Goal: Task Accomplishment & Management: Use online tool/utility

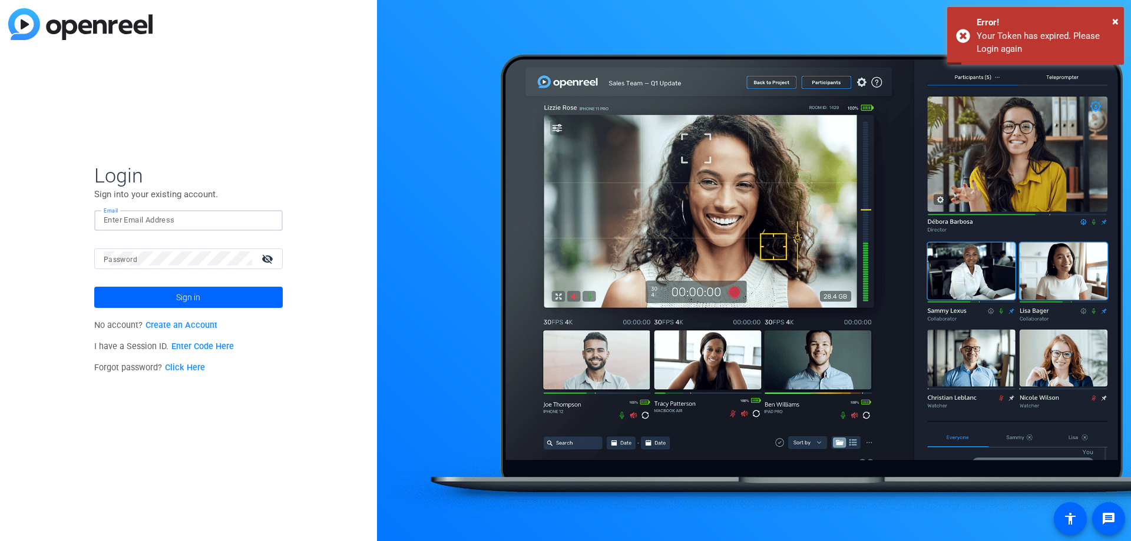
click at [164, 219] on input "Email" at bounding box center [189, 220] width 170 height 14
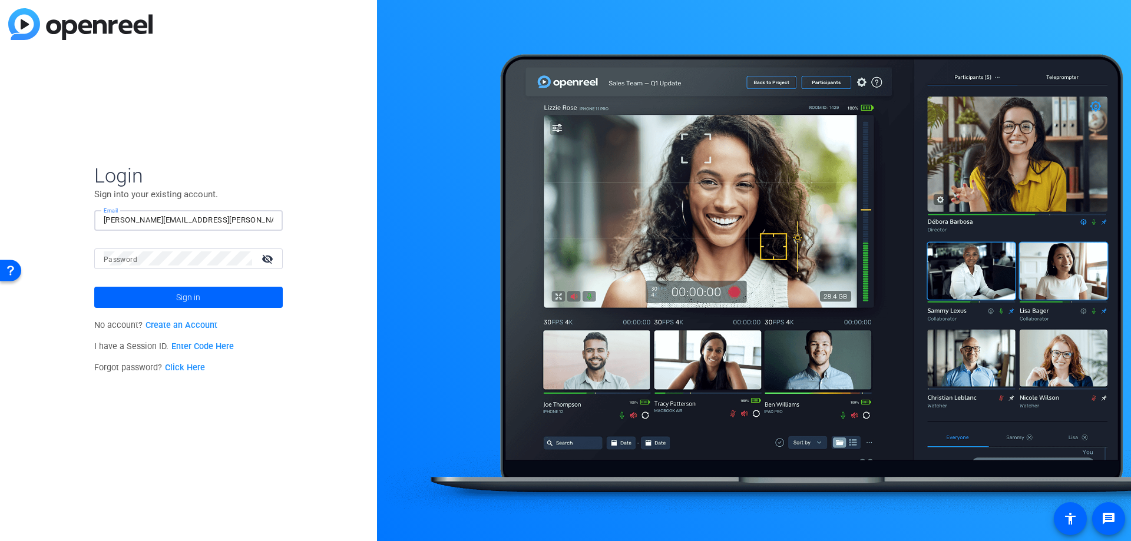
type input "[PERSON_NAME][EMAIL_ADDRESS][PERSON_NAME][DOMAIN_NAME]"
click at [94, 287] on button "Sign in" at bounding box center [188, 297] width 188 height 21
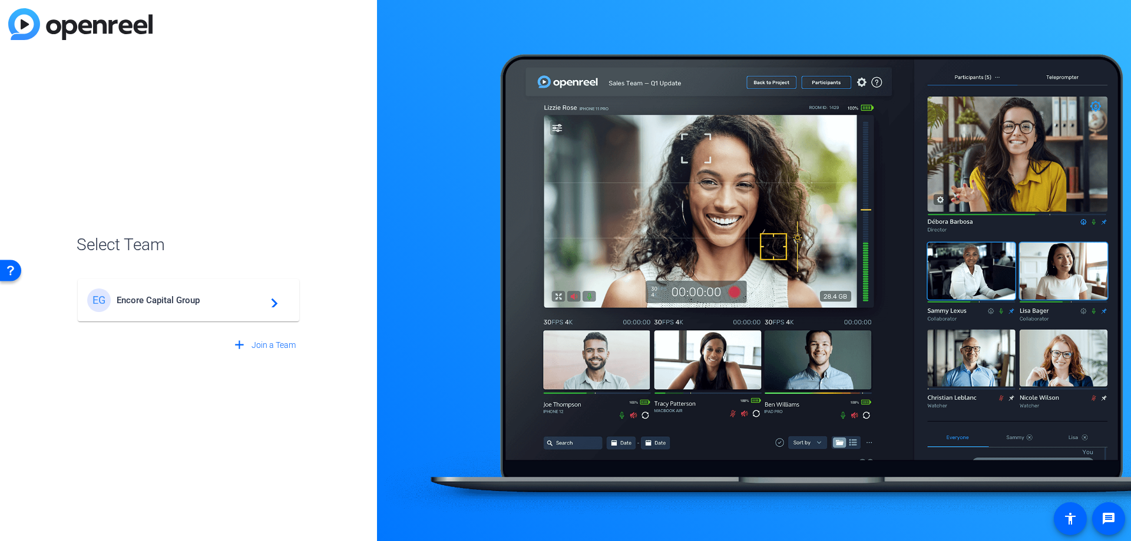
click at [161, 298] on span "Encore Capital Group" at bounding box center [190, 300] width 147 height 11
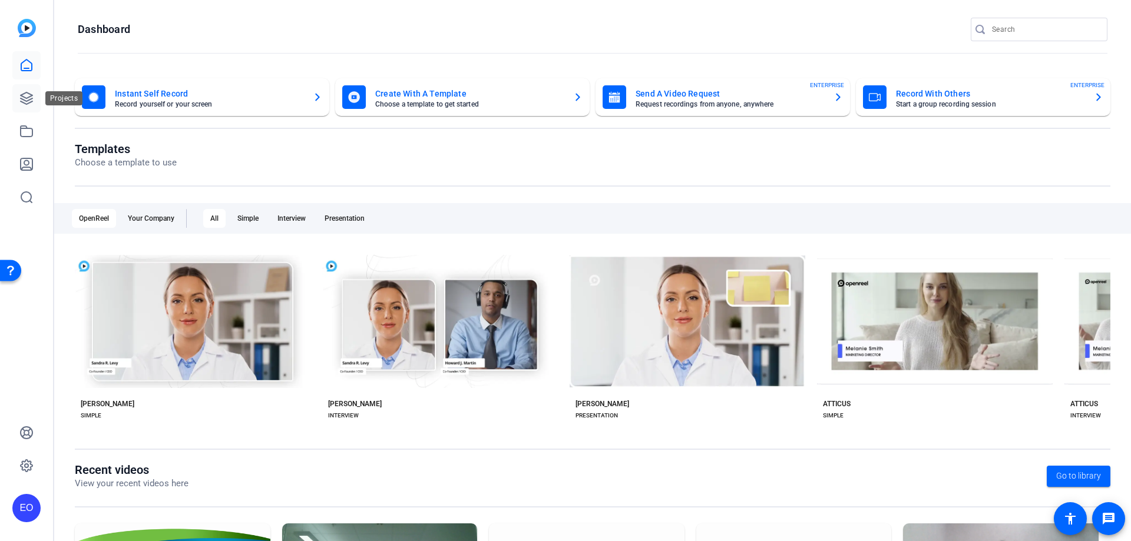
click at [21, 91] on link at bounding box center [26, 98] width 28 height 28
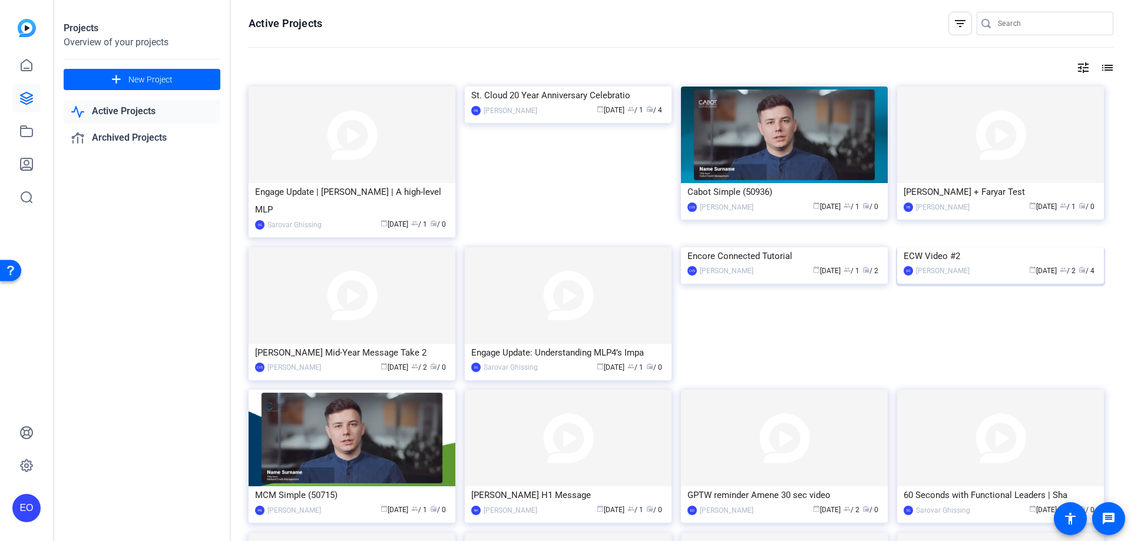
click at [948, 247] on img at bounding box center [1000, 247] width 207 height 0
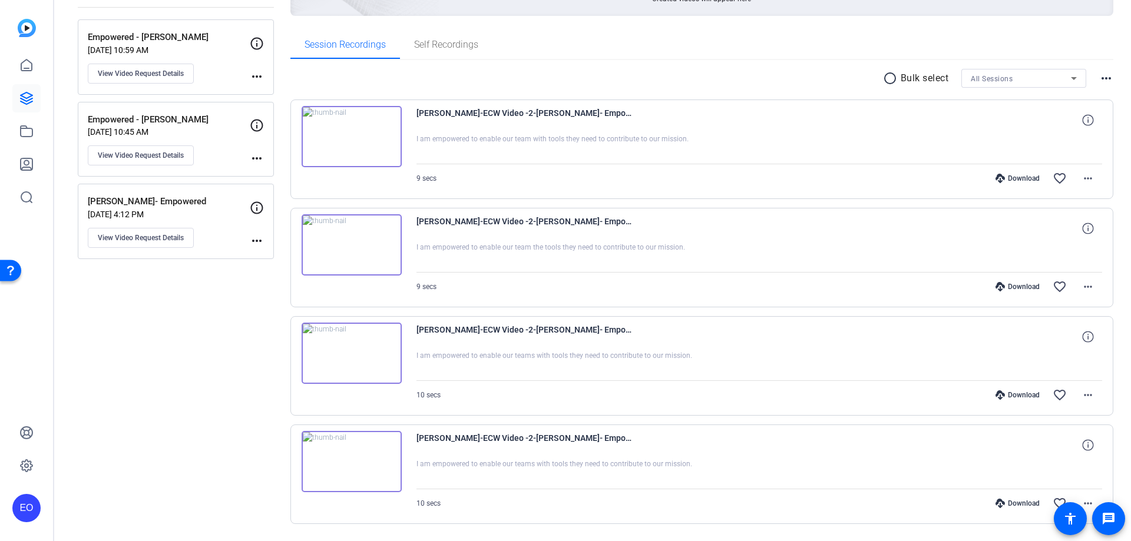
scroll to position [177, 0]
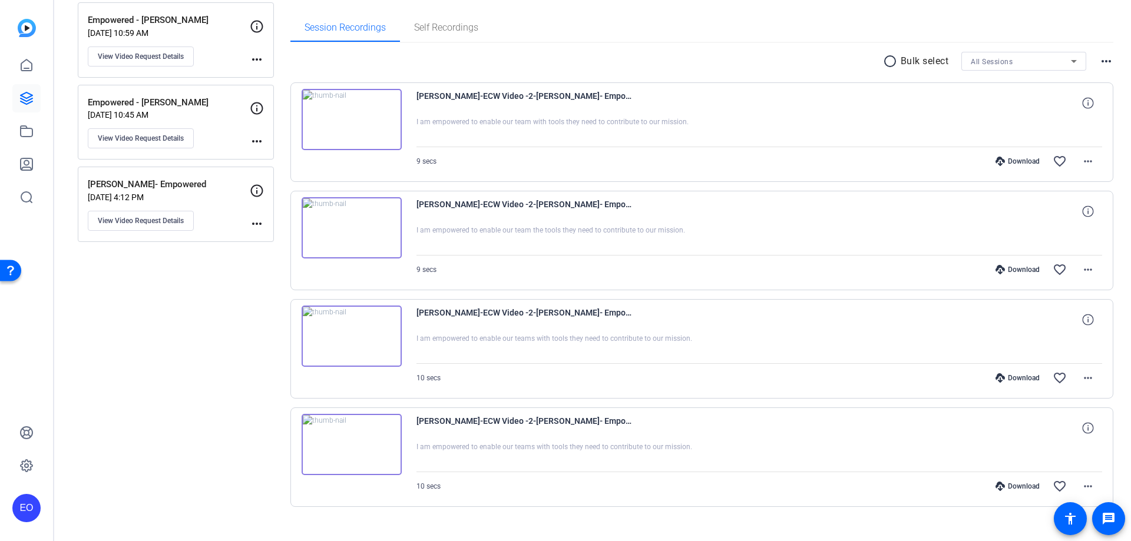
click at [359, 444] on img at bounding box center [352, 444] width 100 height 61
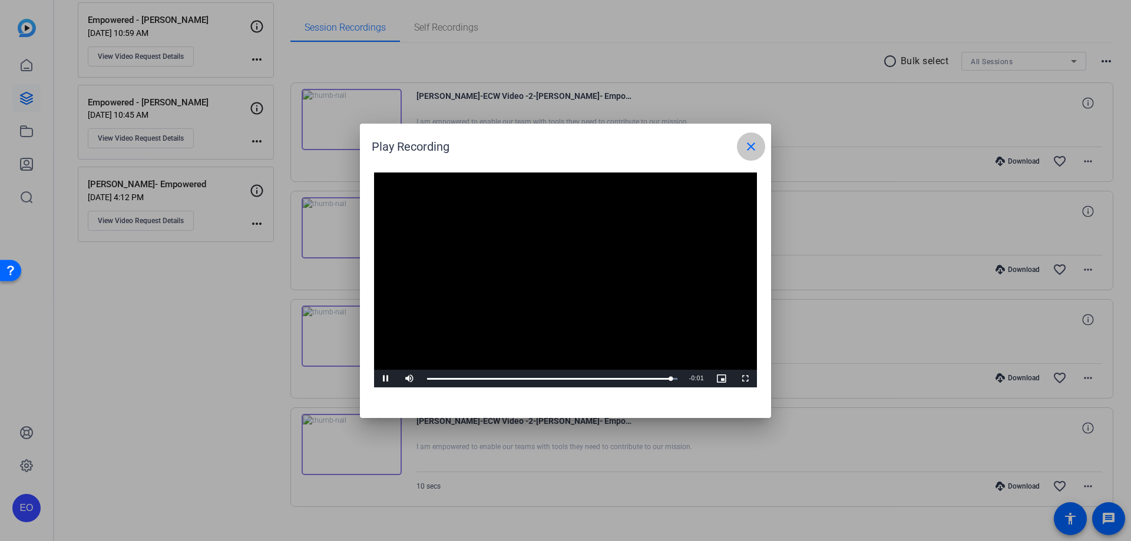
click at [756, 153] on mat-icon "close" at bounding box center [751, 147] width 14 height 14
